Goal: Navigation & Orientation: Find specific page/section

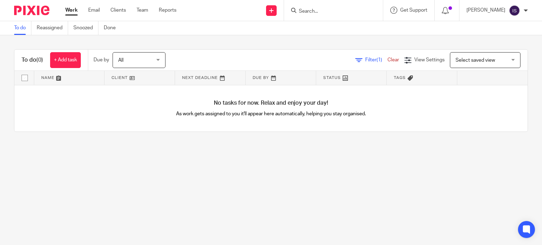
click at [118, 54] on div "All All" at bounding box center [139, 60] width 53 height 16
click at [116, 7] on link "Clients" at bounding box center [119, 10] width 16 height 7
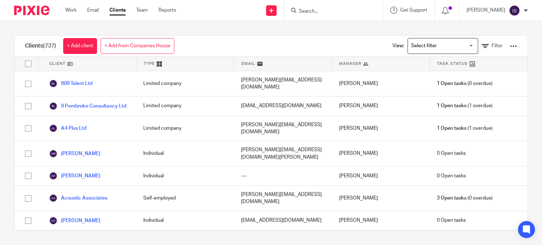
click at [76, 17] on div "Work Email Clients Team Reports Work Email Clients Team Reports Settings" at bounding box center [122, 10] width 129 height 21
click at [75, 12] on link "Work" at bounding box center [70, 10] width 11 height 7
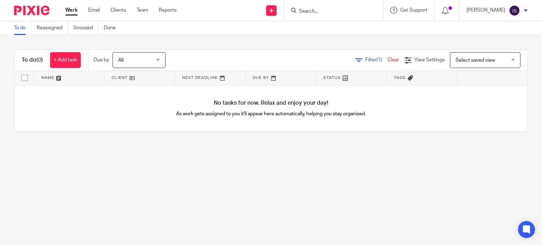
click at [368, 188] on main "To do Reassigned Snoozed Done To do (0) + Add task Due by All All [DATE] [DATE]…" at bounding box center [271, 122] width 542 height 245
